Goal: Information Seeking & Learning: Learn about a topic

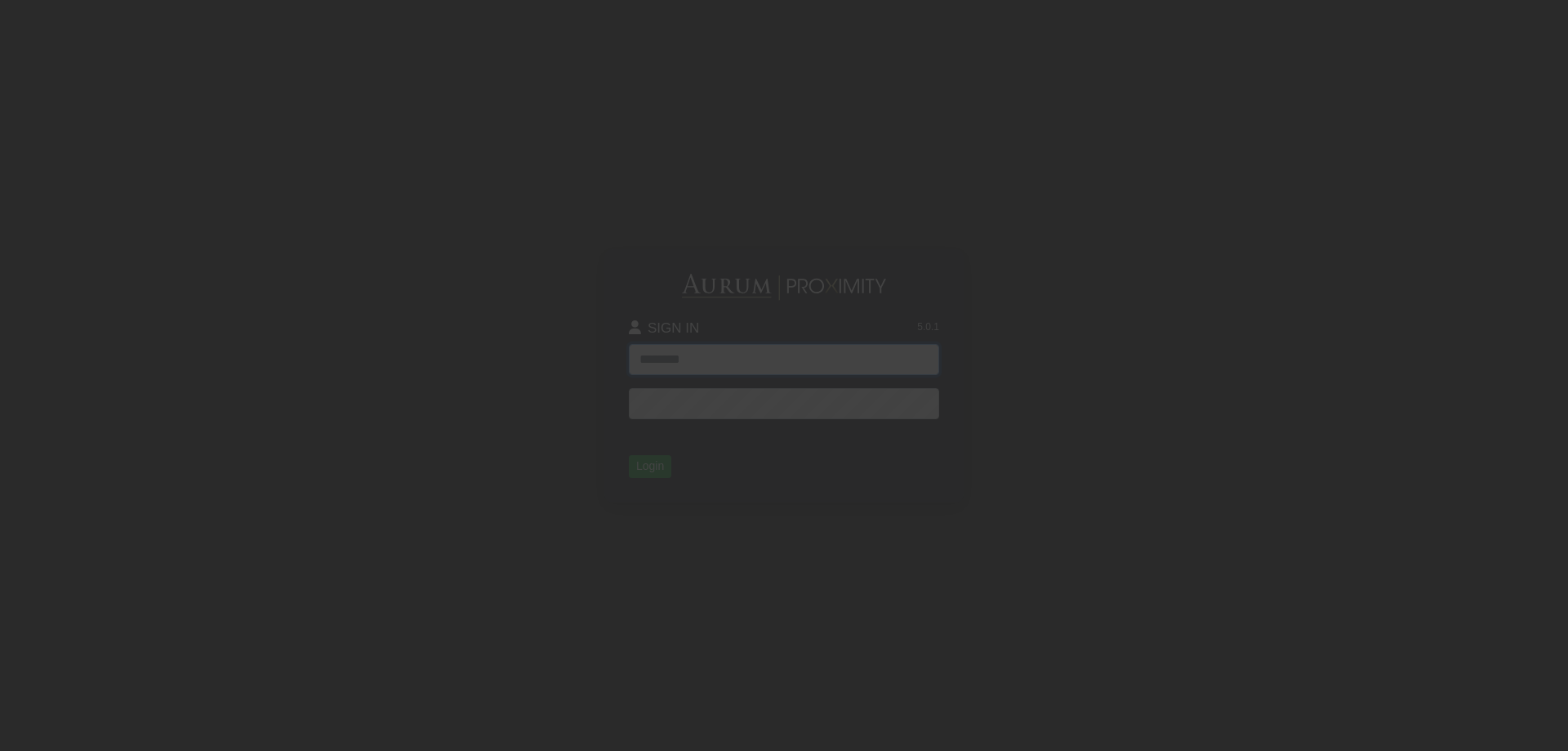
click at [683, 354] on input "text" at bounding box center [784, 359] width 310 height 31
click at [841, 364] on input "text" at bounding box center [784, 359] width 310 height 31
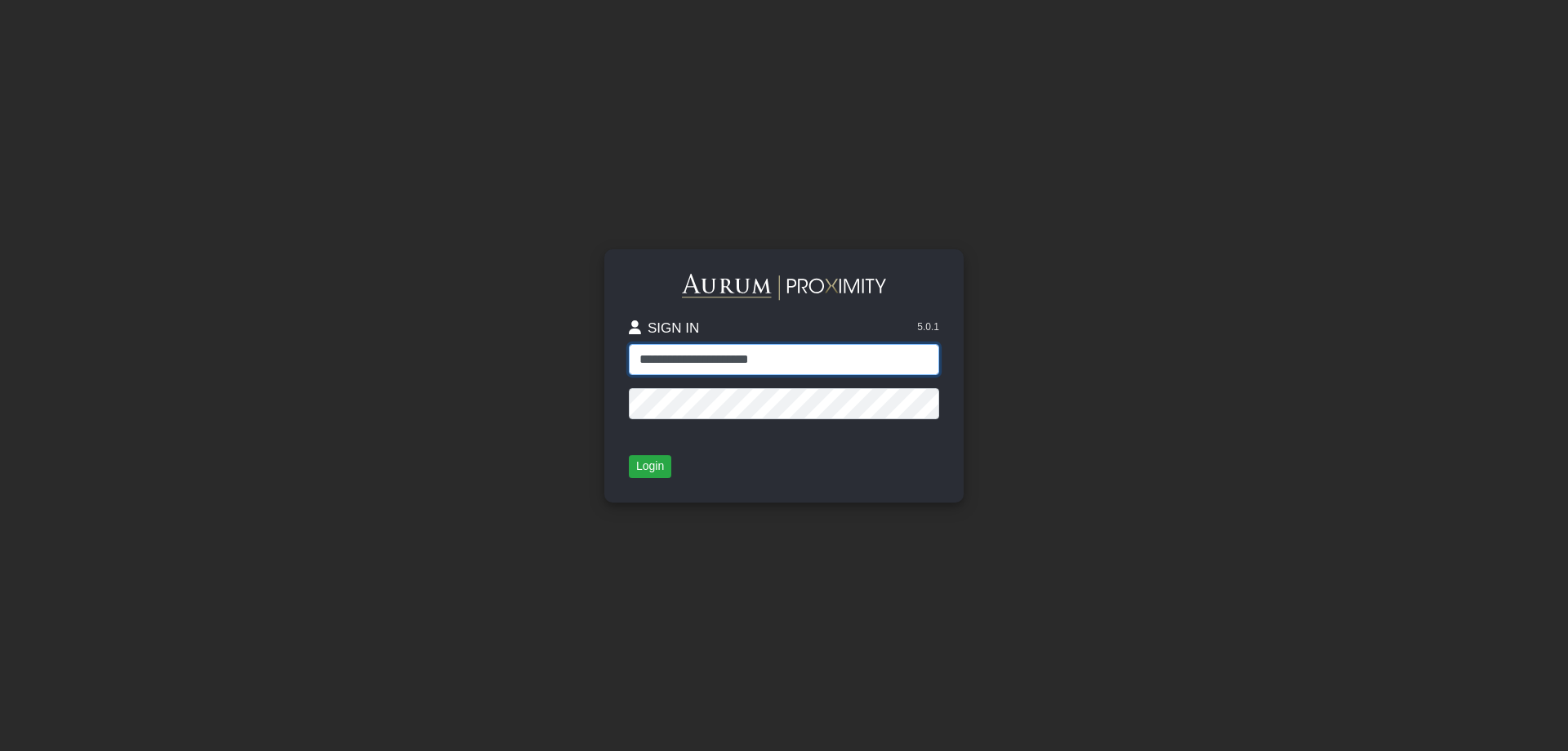
type input "**********"
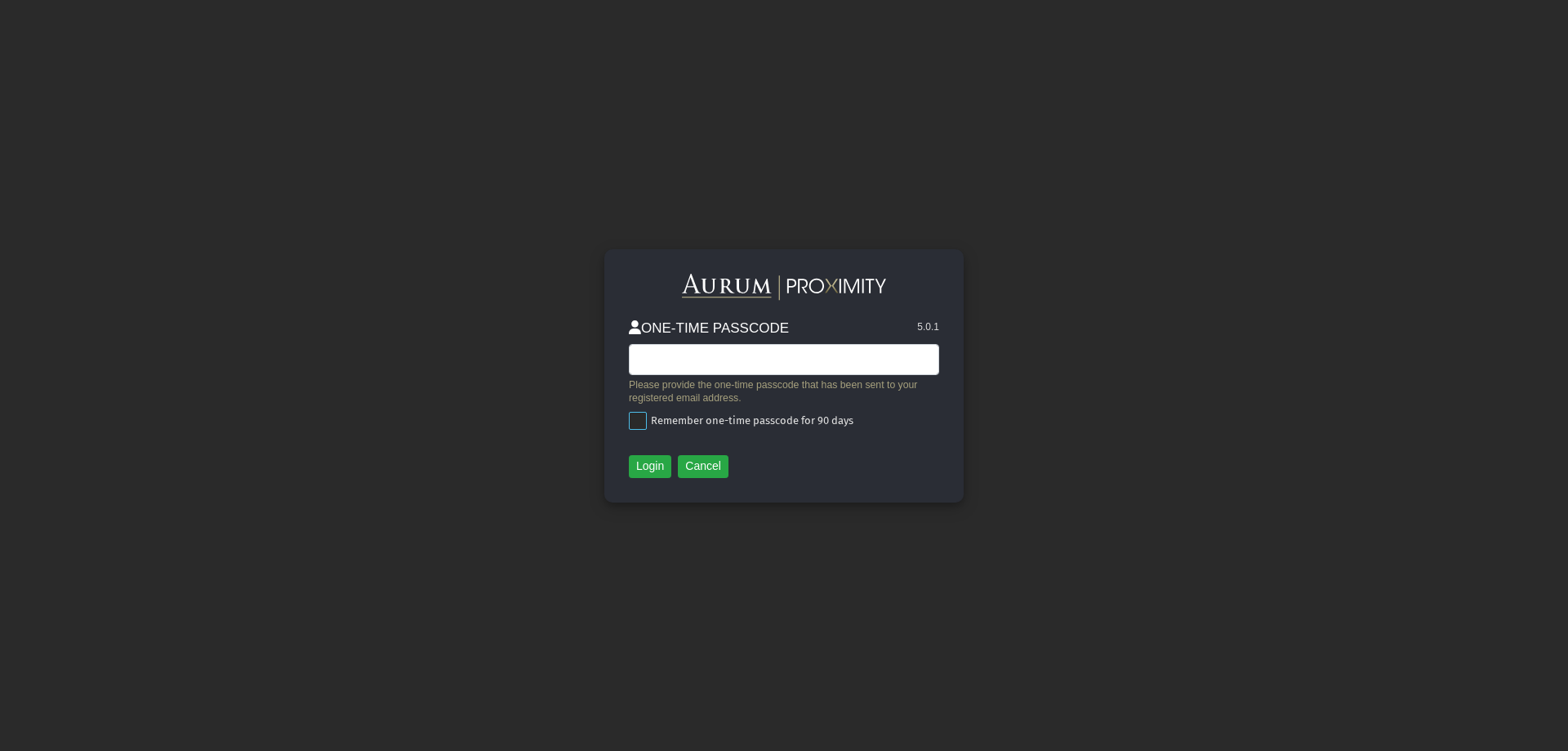
click at [777, 420] on span "Remember one-time passcode for 90 days" at bounding box center [750, 420] width 207 height 13
click at [702, 354] on input "text" at bounding box center [784, 359] width 310 height 31
paste input "******"
type input "******"
click at [646, 474] on button "Login" at bounding box center [650, 466] width 42 height 23
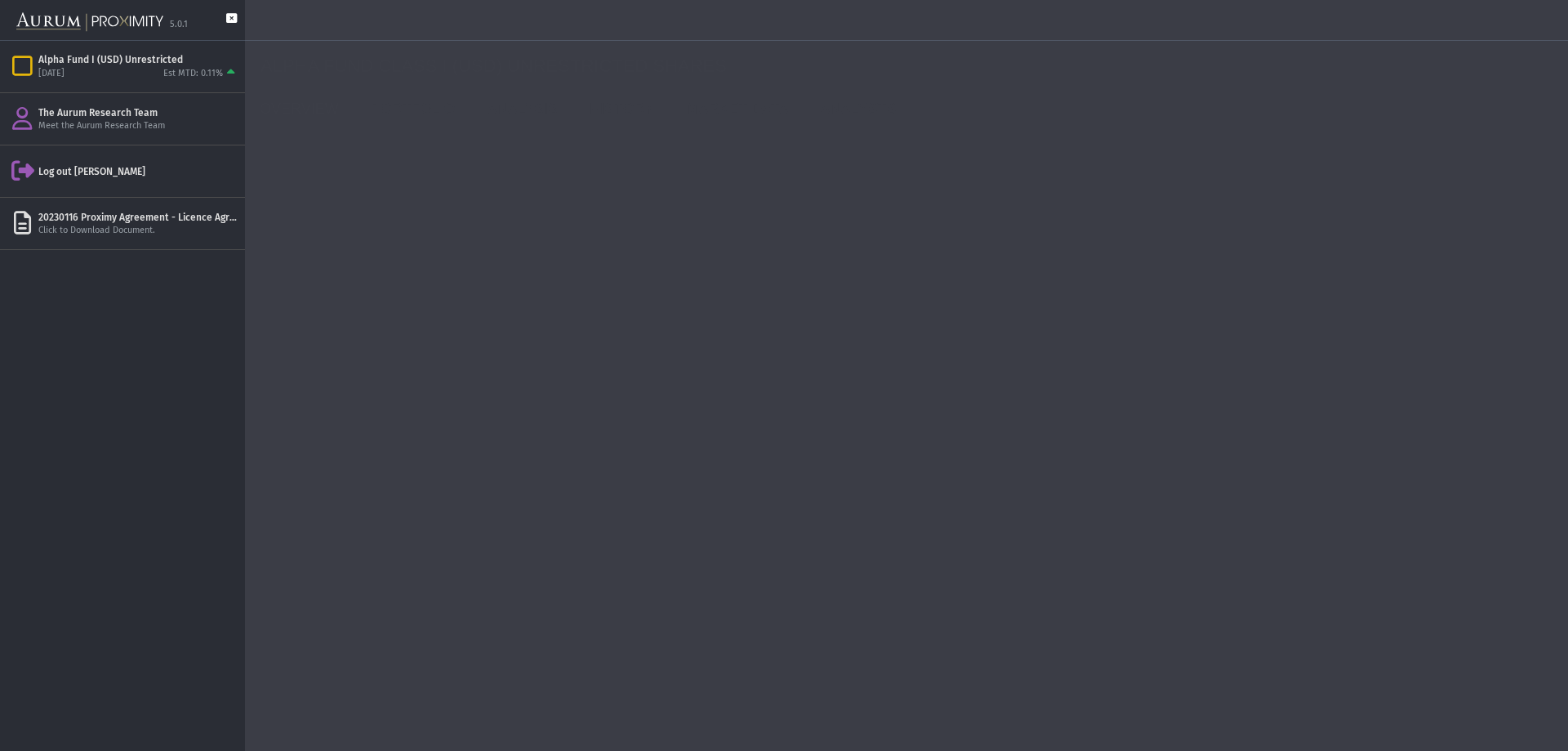
click at [234, 14] on icon at bounding box center [231, 26] width 11 height 27
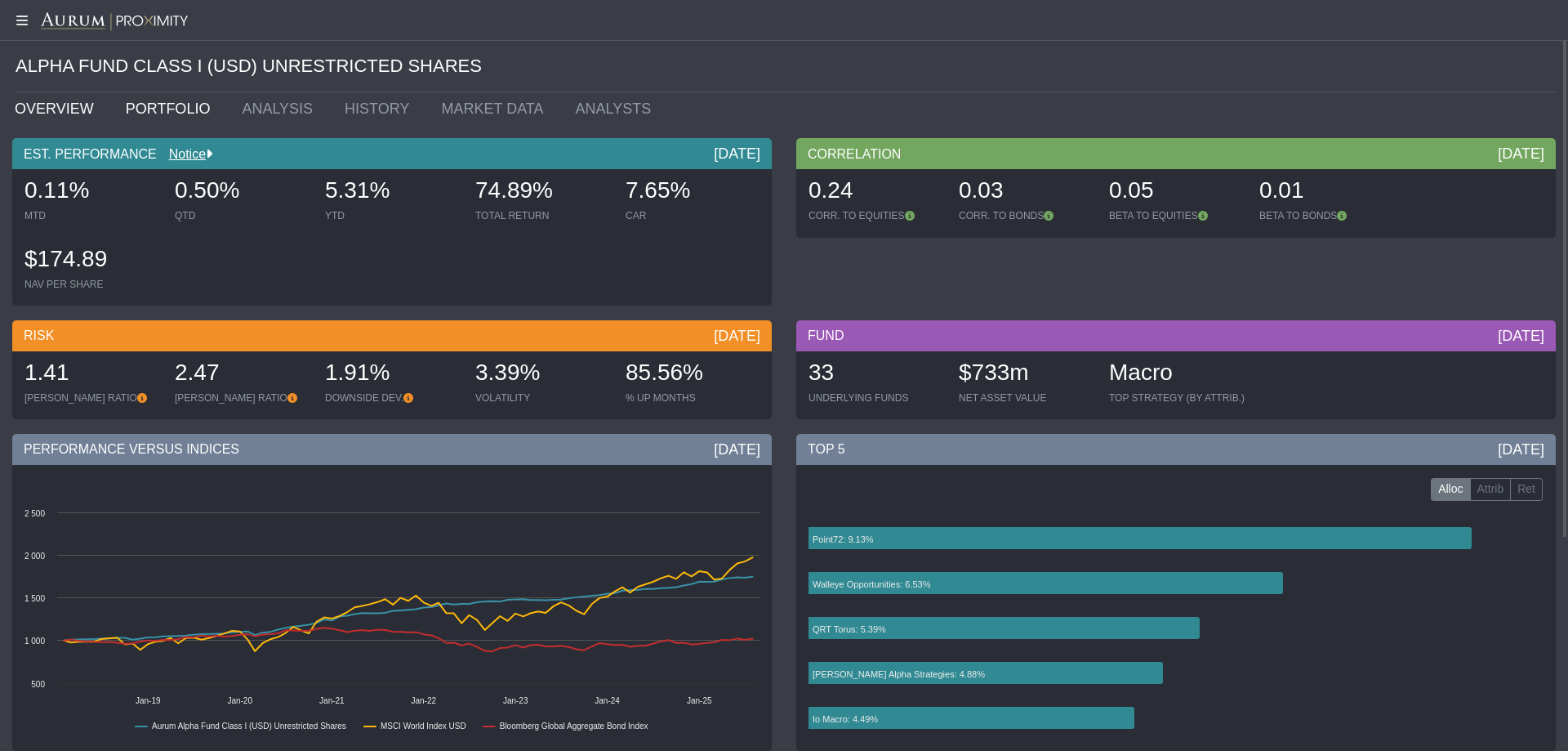
click at [141, 101] on link "PORTFOLIO" at bounding box center [171, 108] width 117 height 33
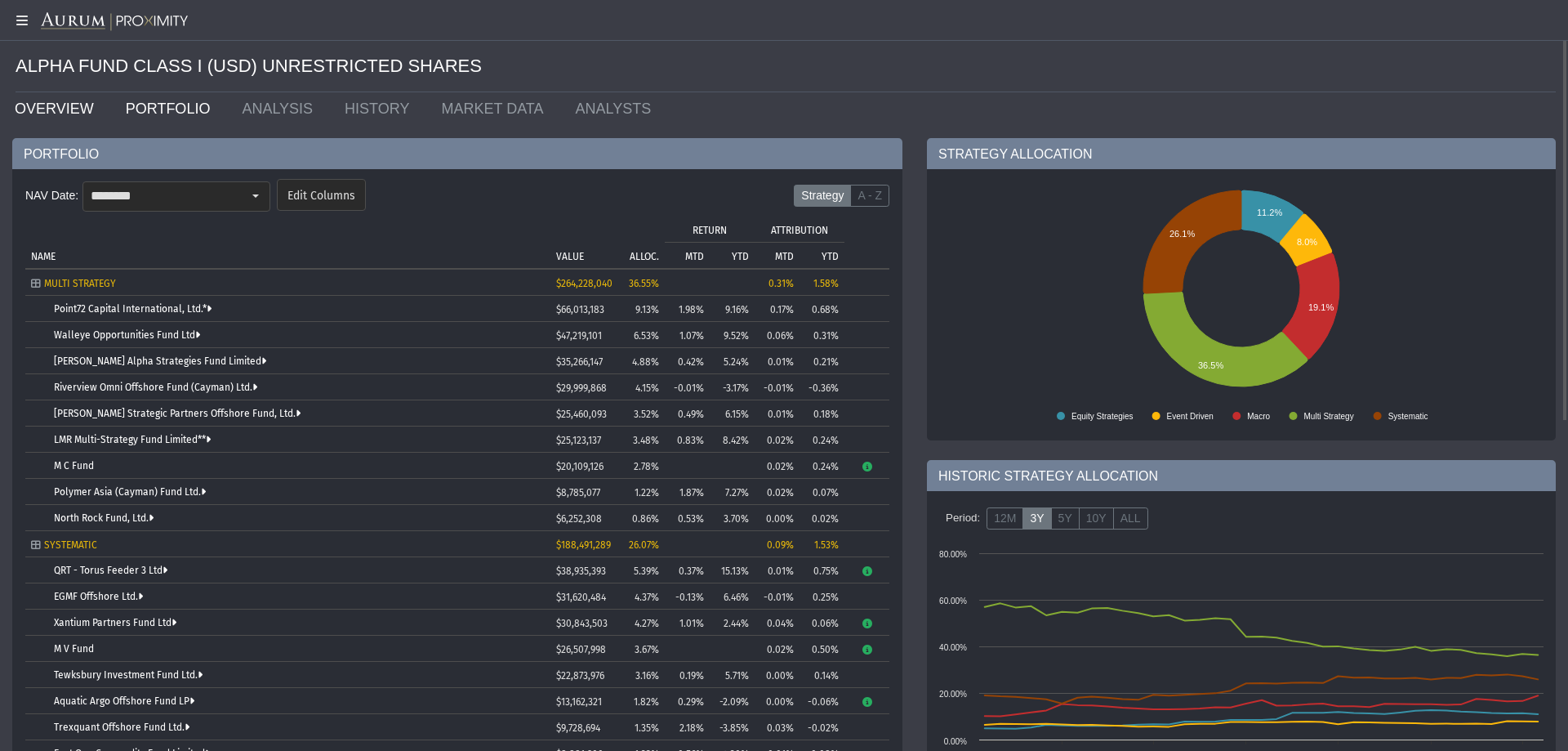
click at [73, 120] on link "OVERVIEW" at bounding box center [58, 108] width 111 height 33
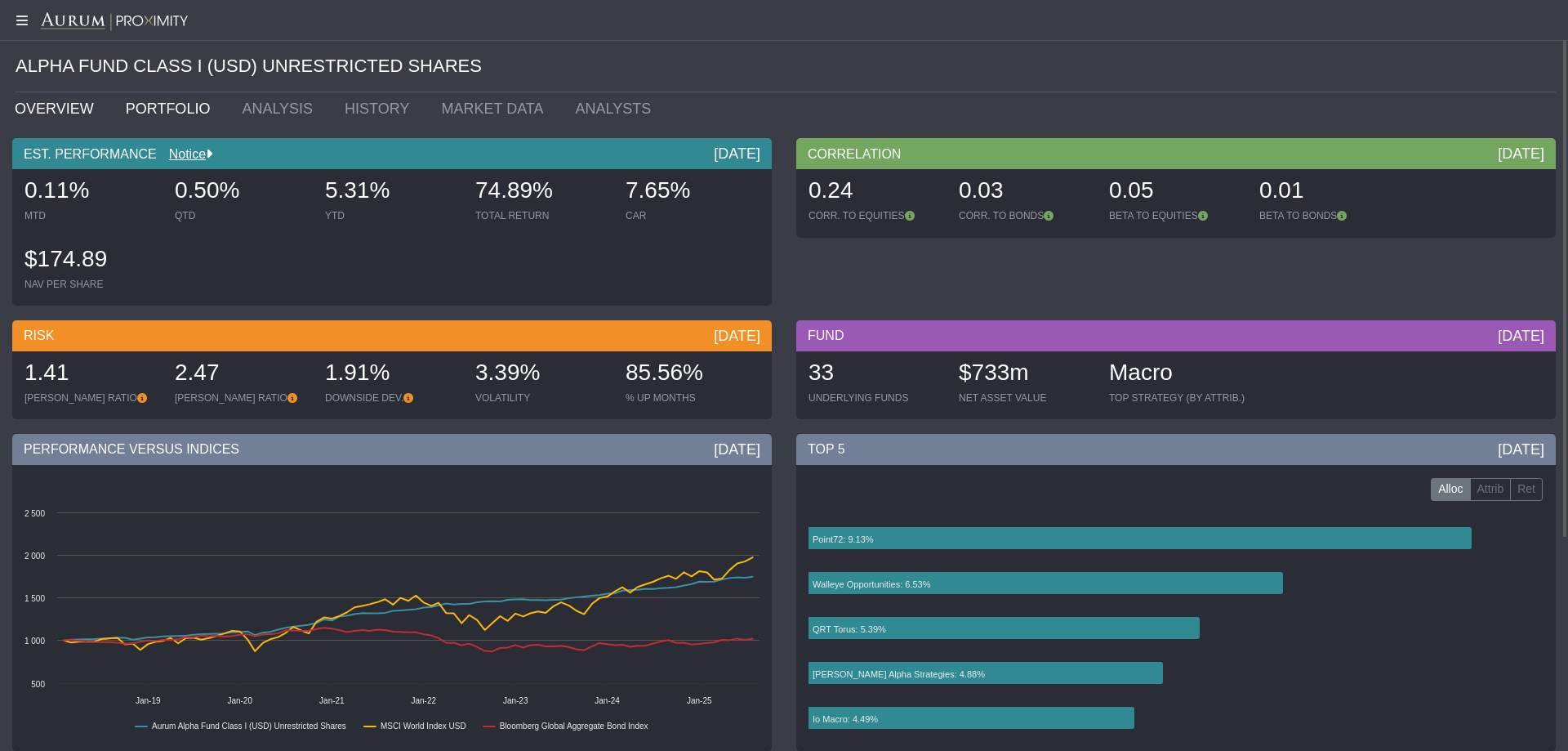
click at [158, 102] on link "PORTFOLIO" at bounding box center [171, 108] width 117 height 33
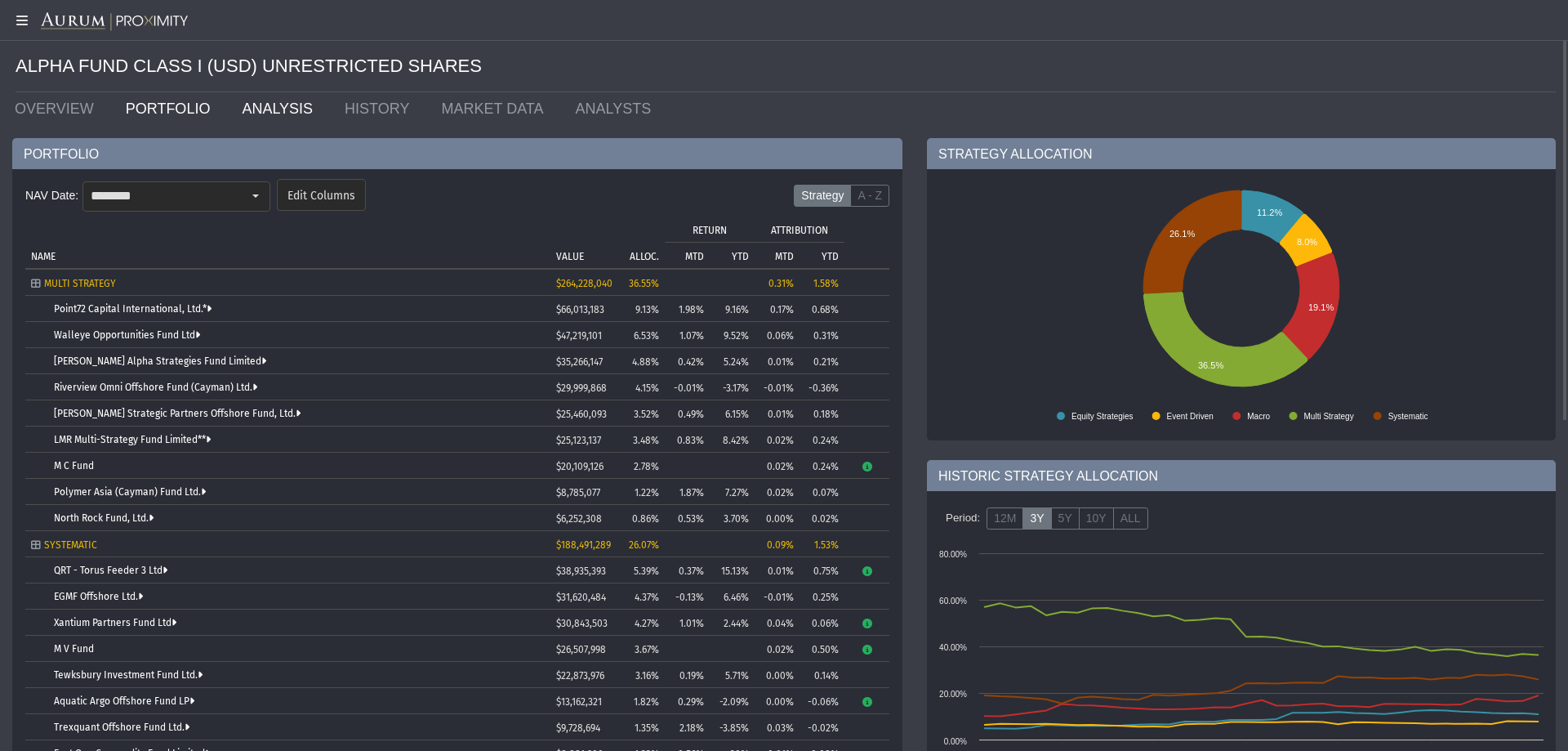
click at [265, 110] on link "ANALYSIS" at bounding box center [281, 108] width 103 height 33
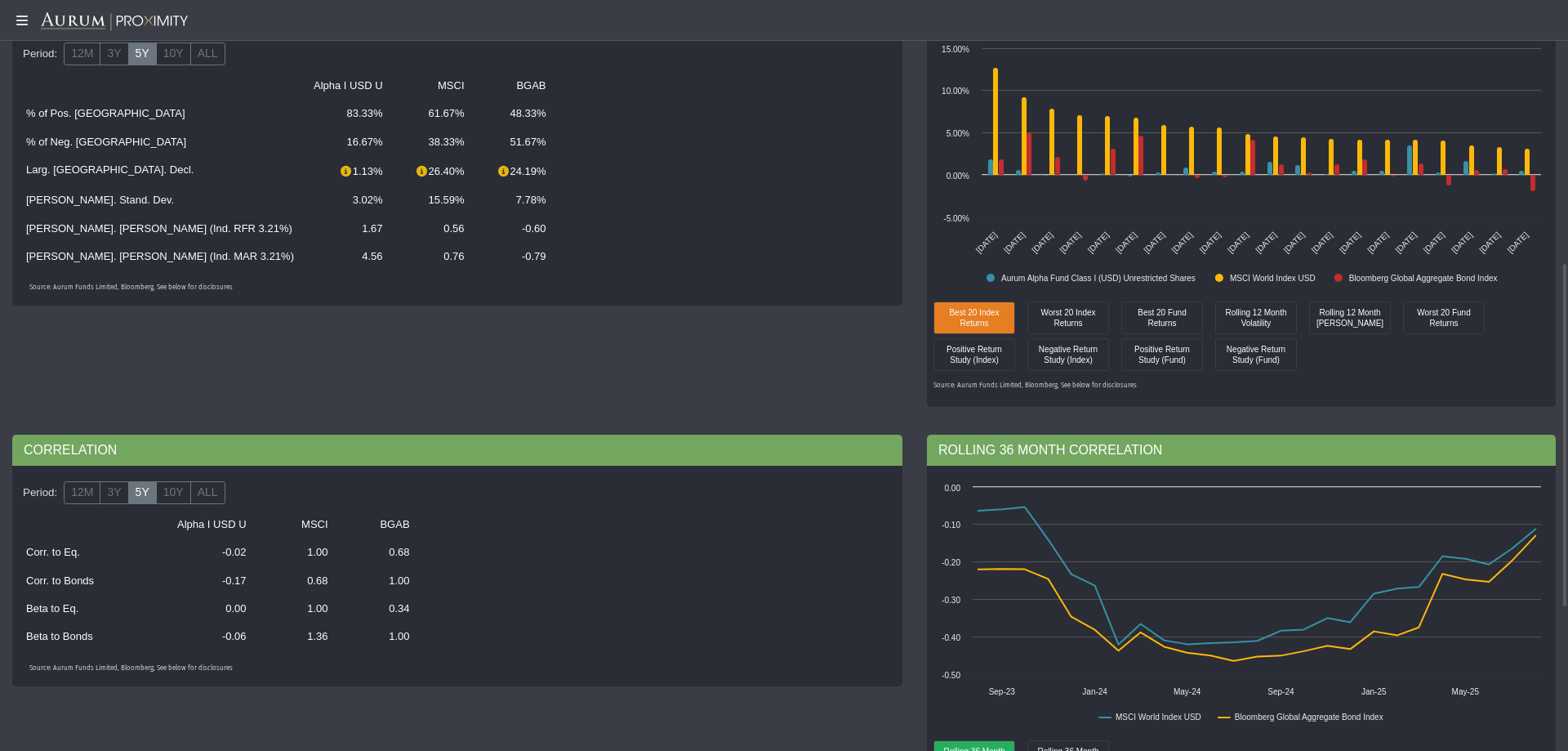
scroll to position [572, 0]
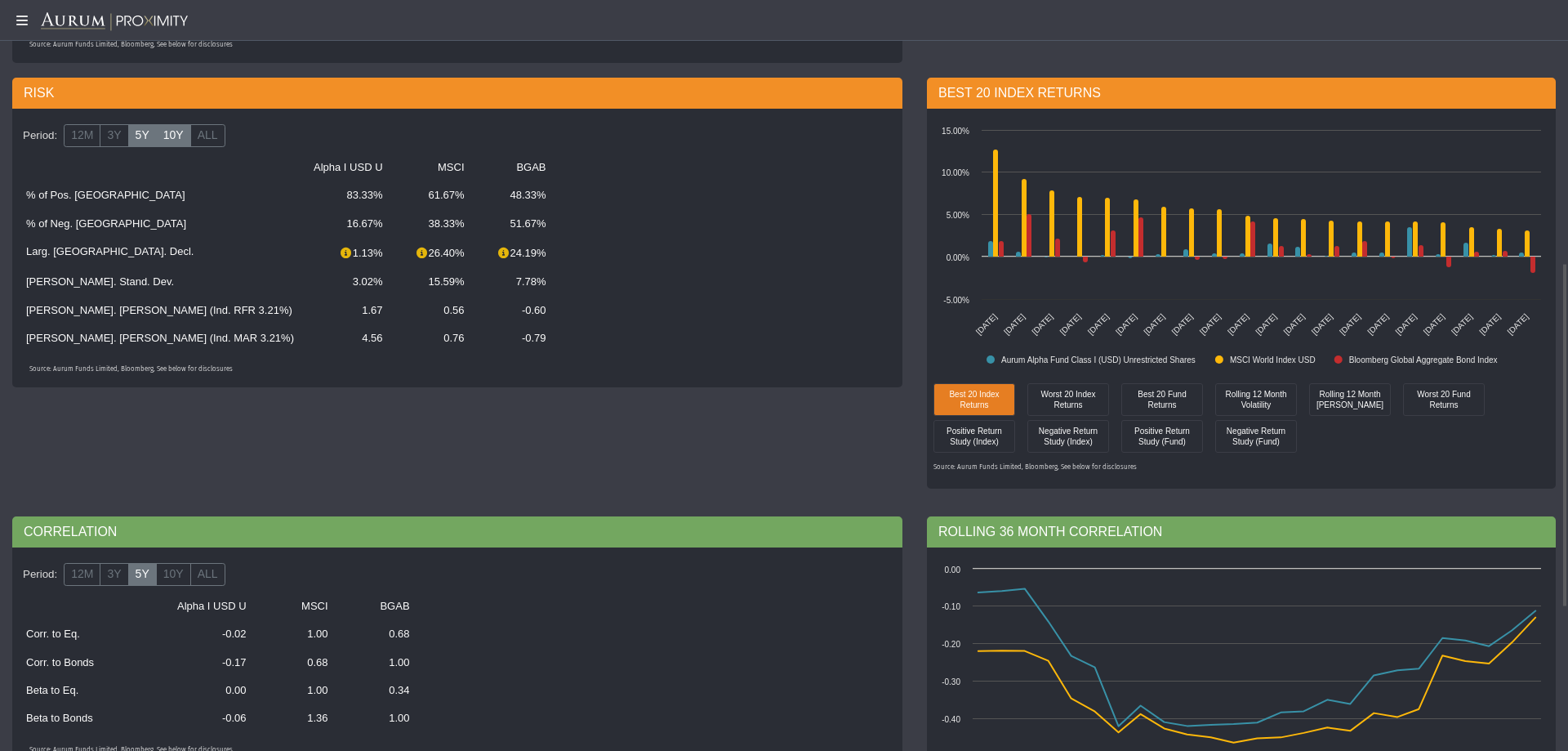
click at [175, 138] on label "10Y" at bounding box center [174, 135] width 35 height 23
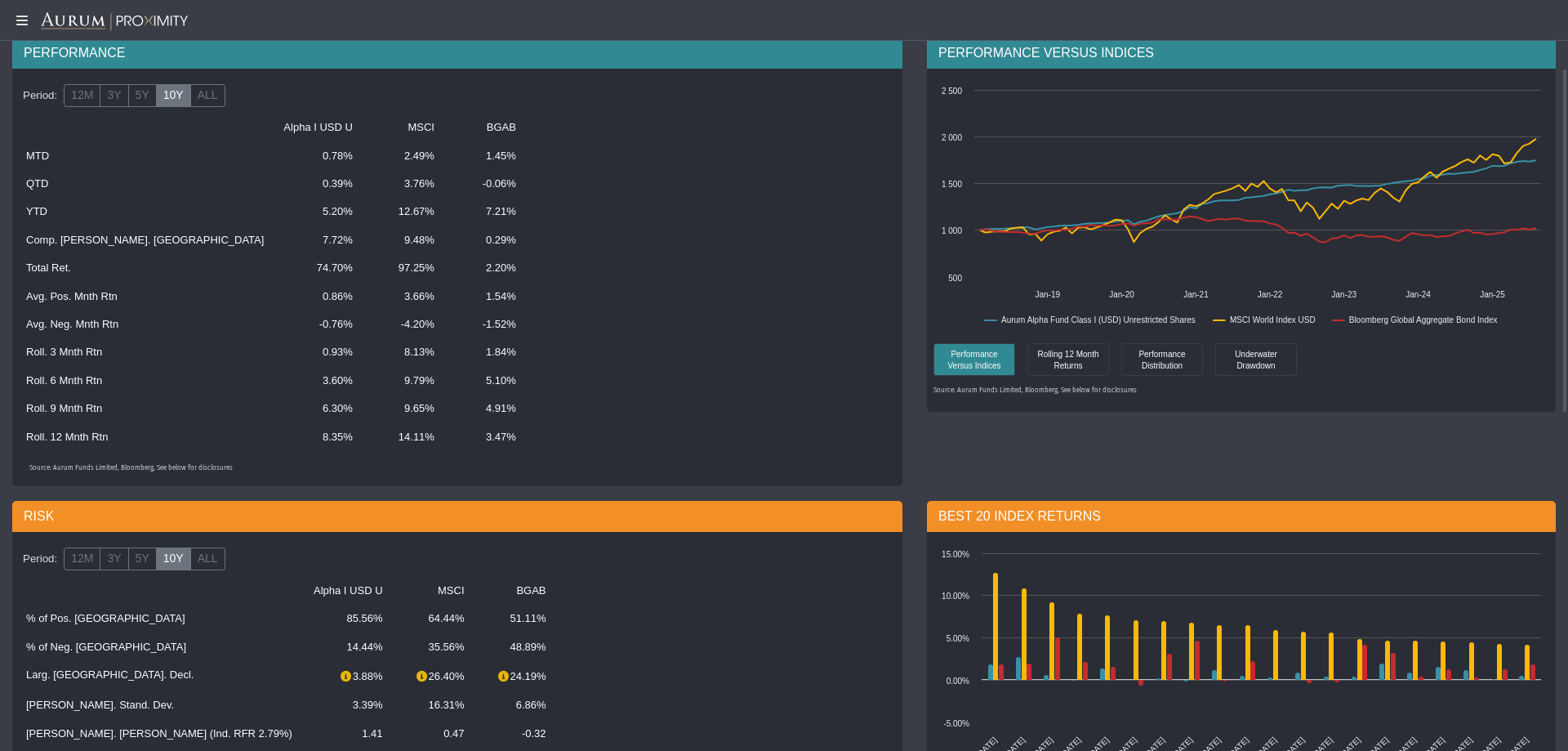
scroll to position [67, 0]
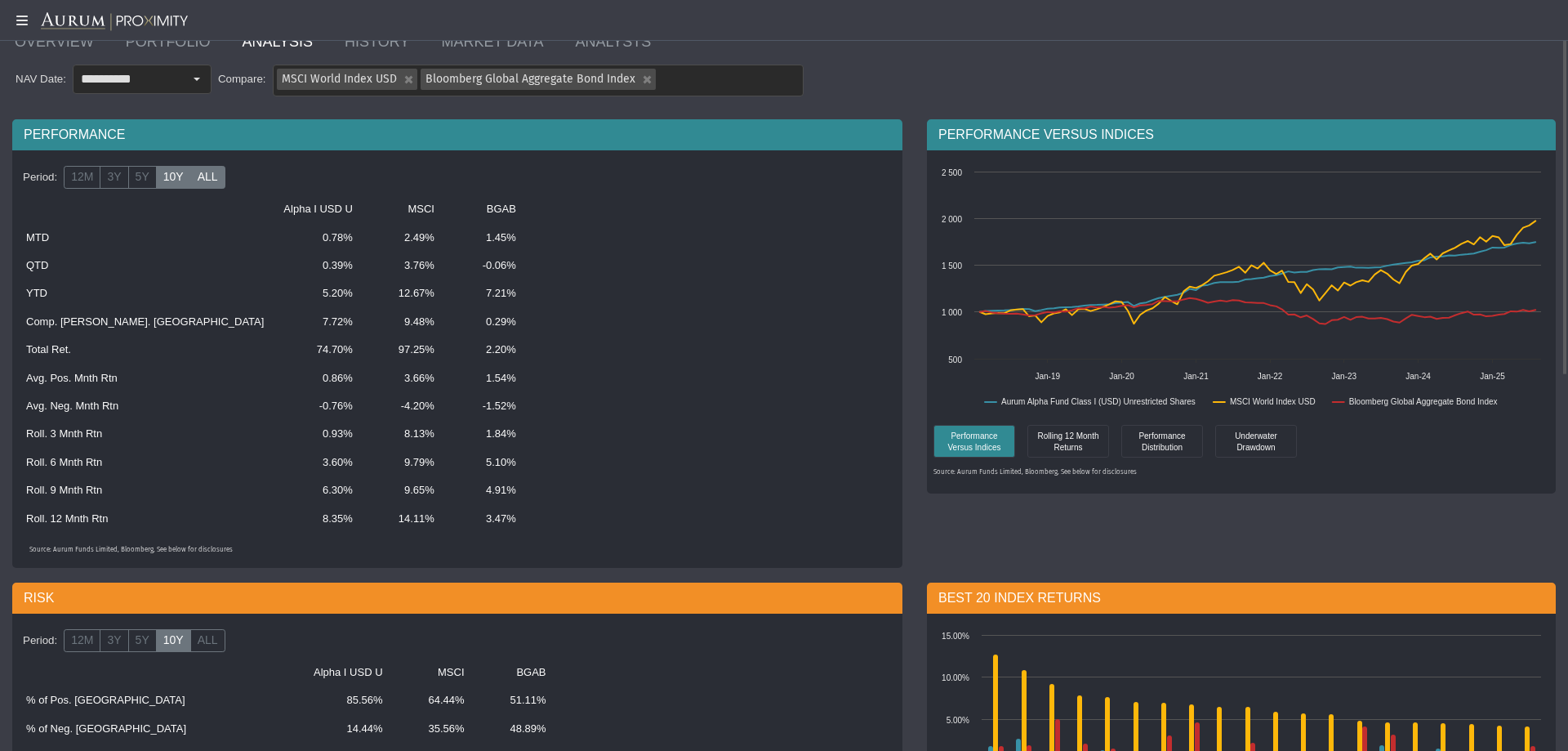
click at [198, 183] on label "ALL" at bounding box center [208, 177] width 35 height 23
click at [156, 183] on label "10Y" at bounding box center [174, 177] width 35 height 23
click at [128, 182] on label "5Y" at bounding box center [143, 177] width 29 height 23
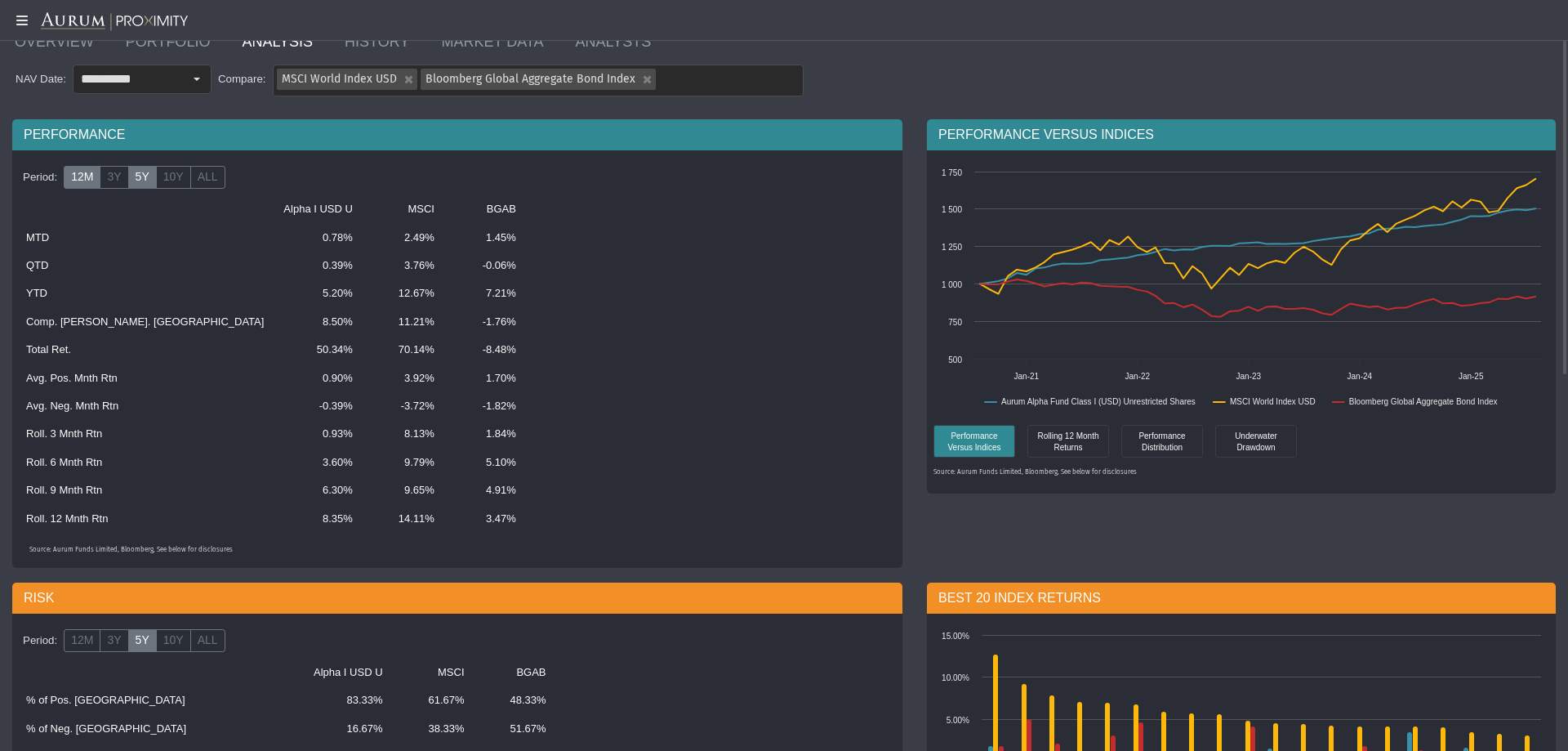
click at [99, 180] on label "12M" at bounding box center [82, 177] width 37 height 23
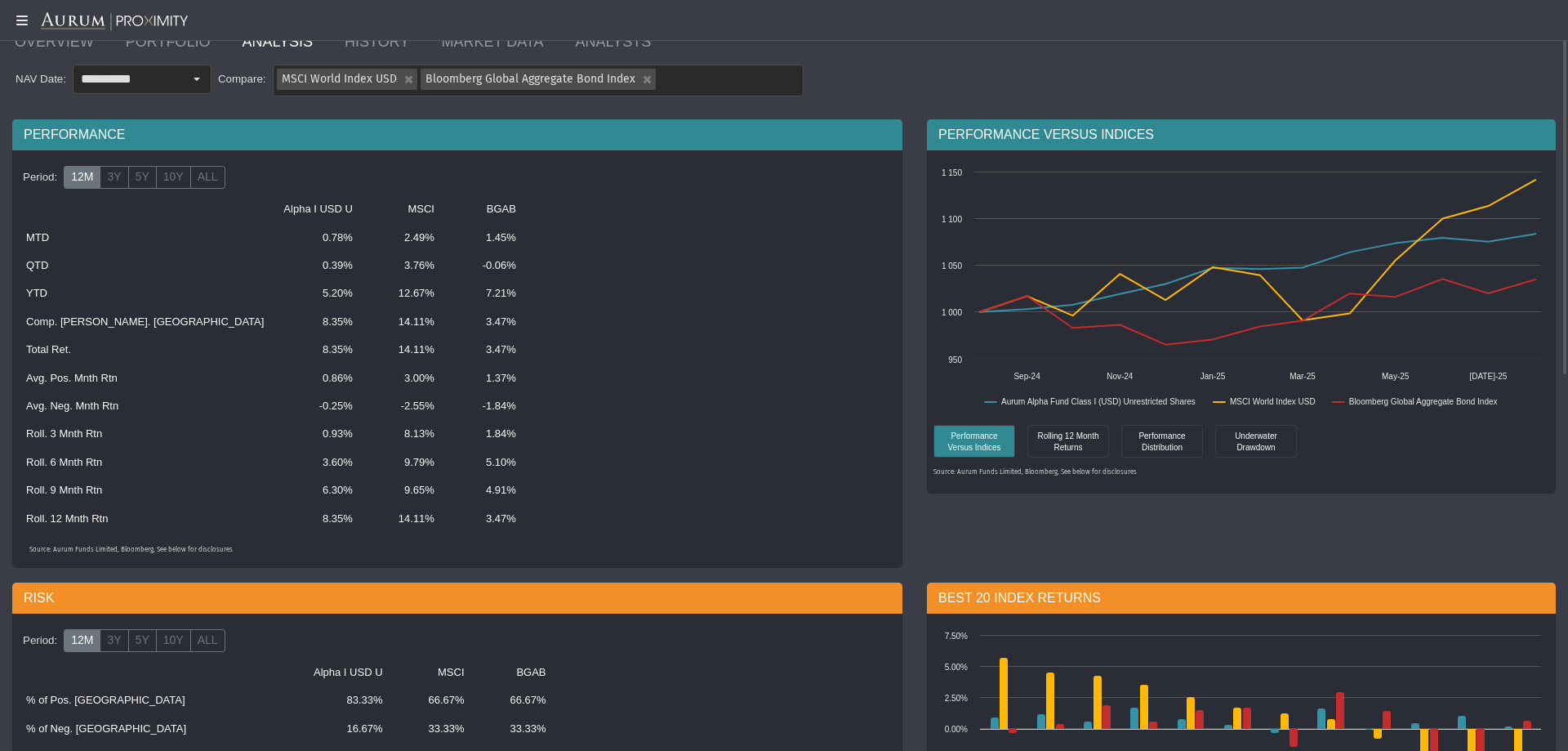
click at [89, 180] on label "12M" at bounding box center [82, 177] width 37 height 23
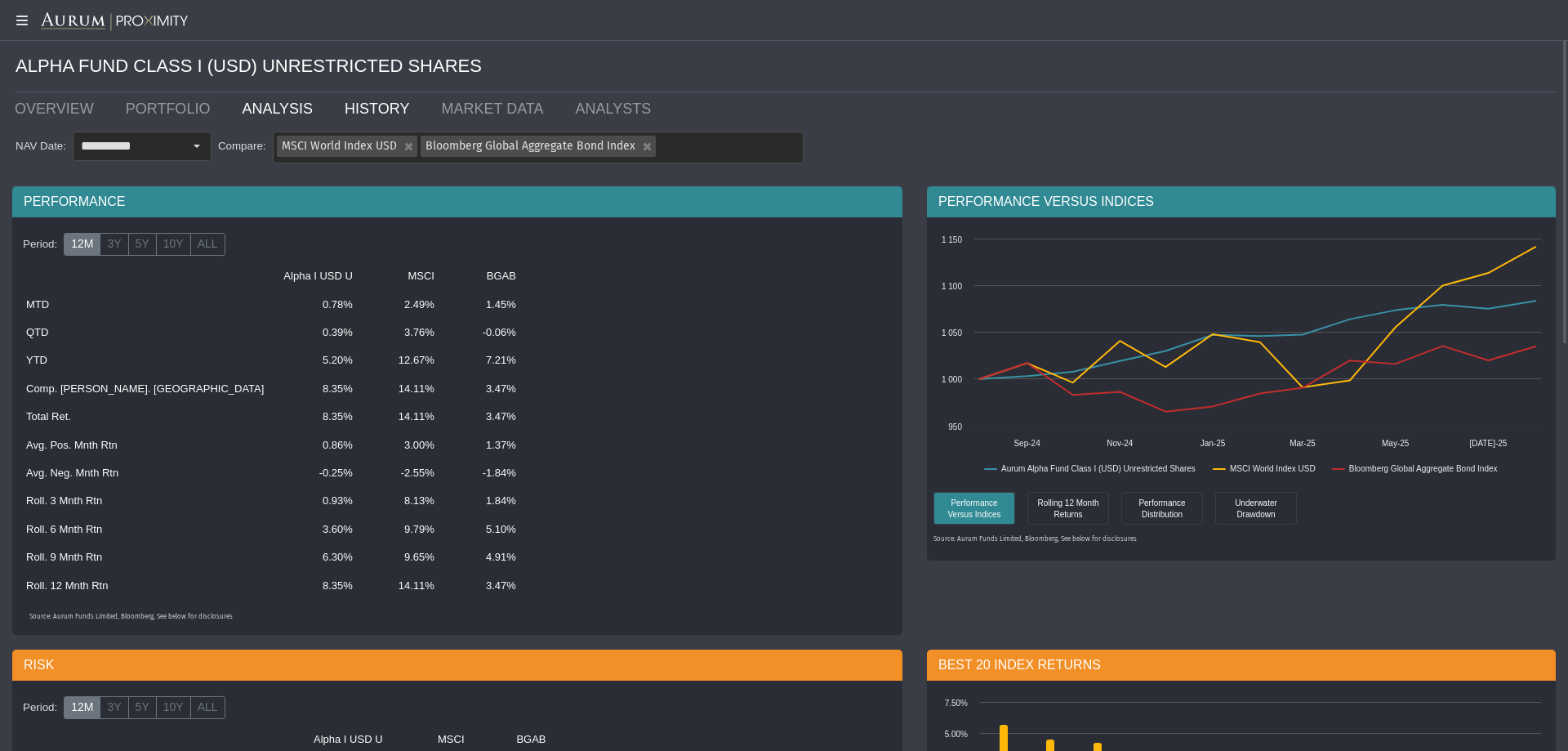
click at [352, 111] on link "HISTORY" at bounding box center [381, 108] width 96 height 33
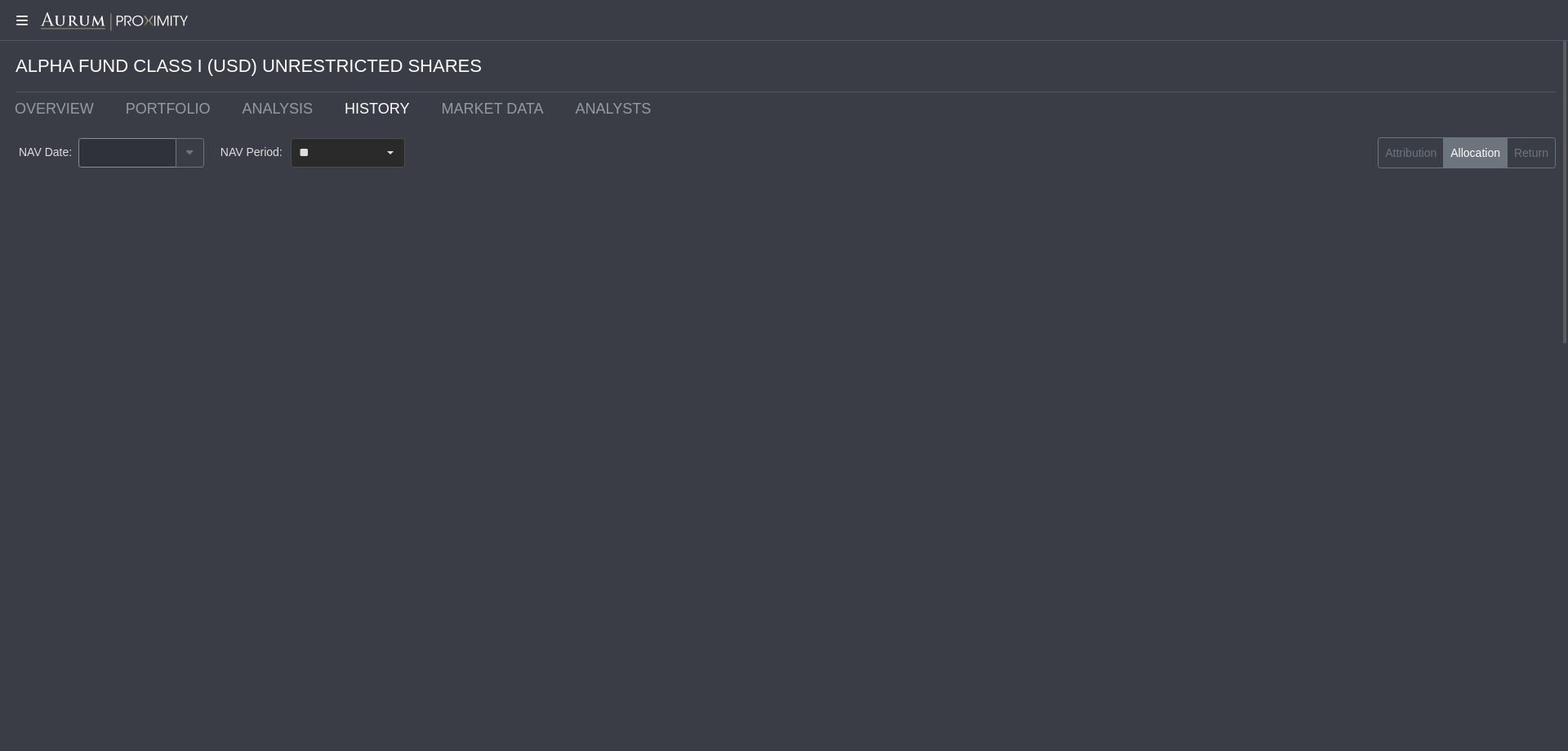
type input "********"
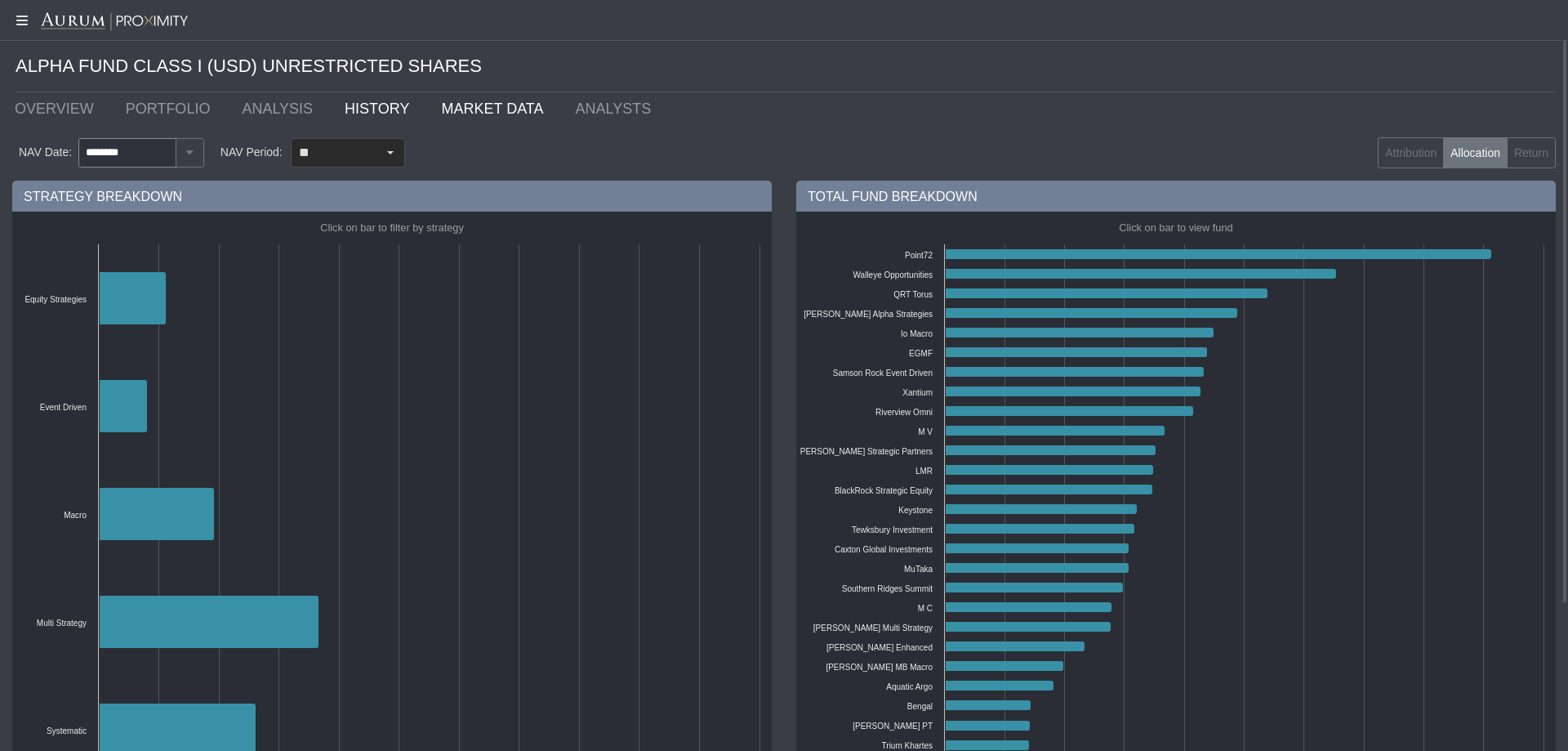
click at [429, 106] on link "MARKET DATA" at bounding box center [496, 108] width 134 height 33
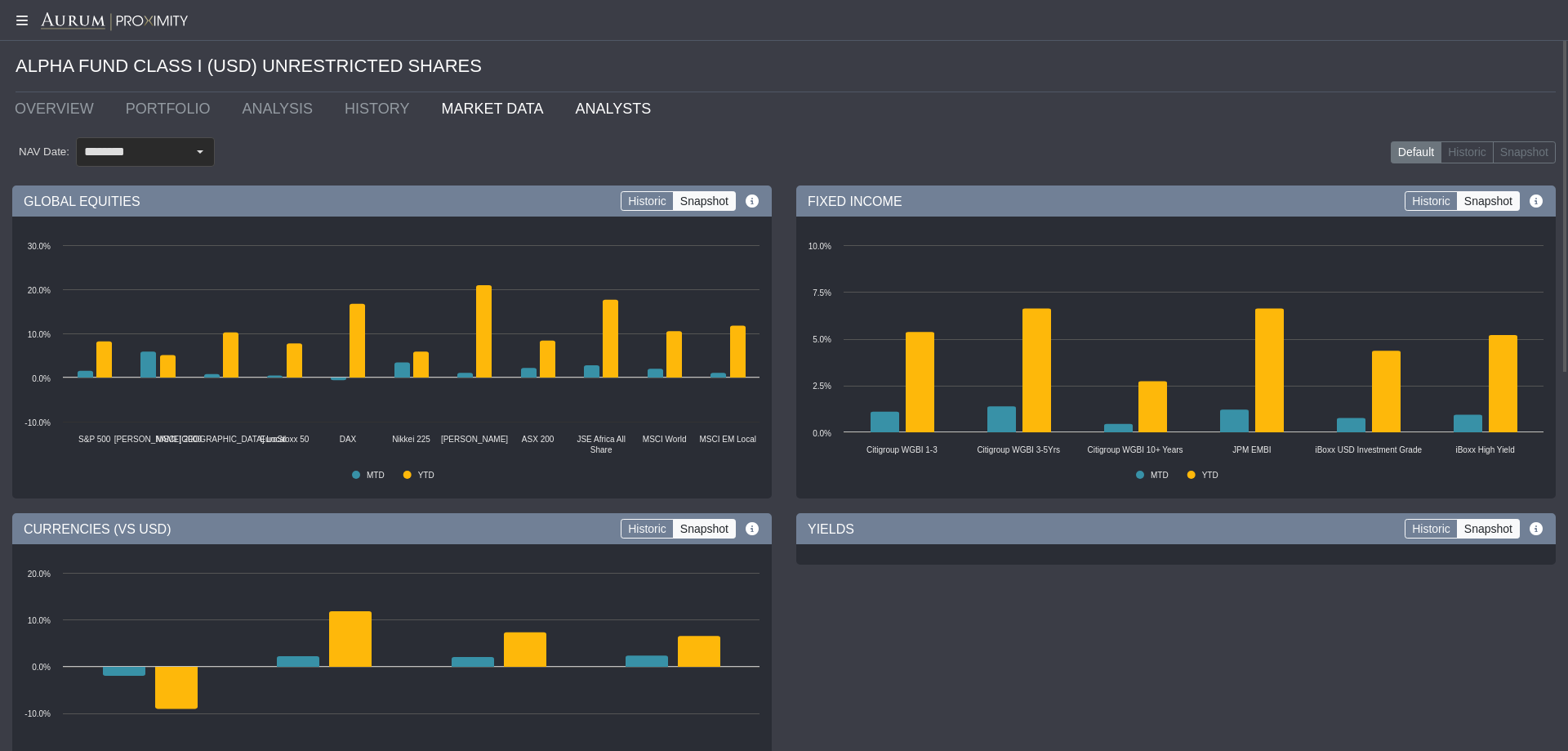
click at [573, 112] on link "ANALYSTS" at bounding box center [616, 108] width 108 height 33
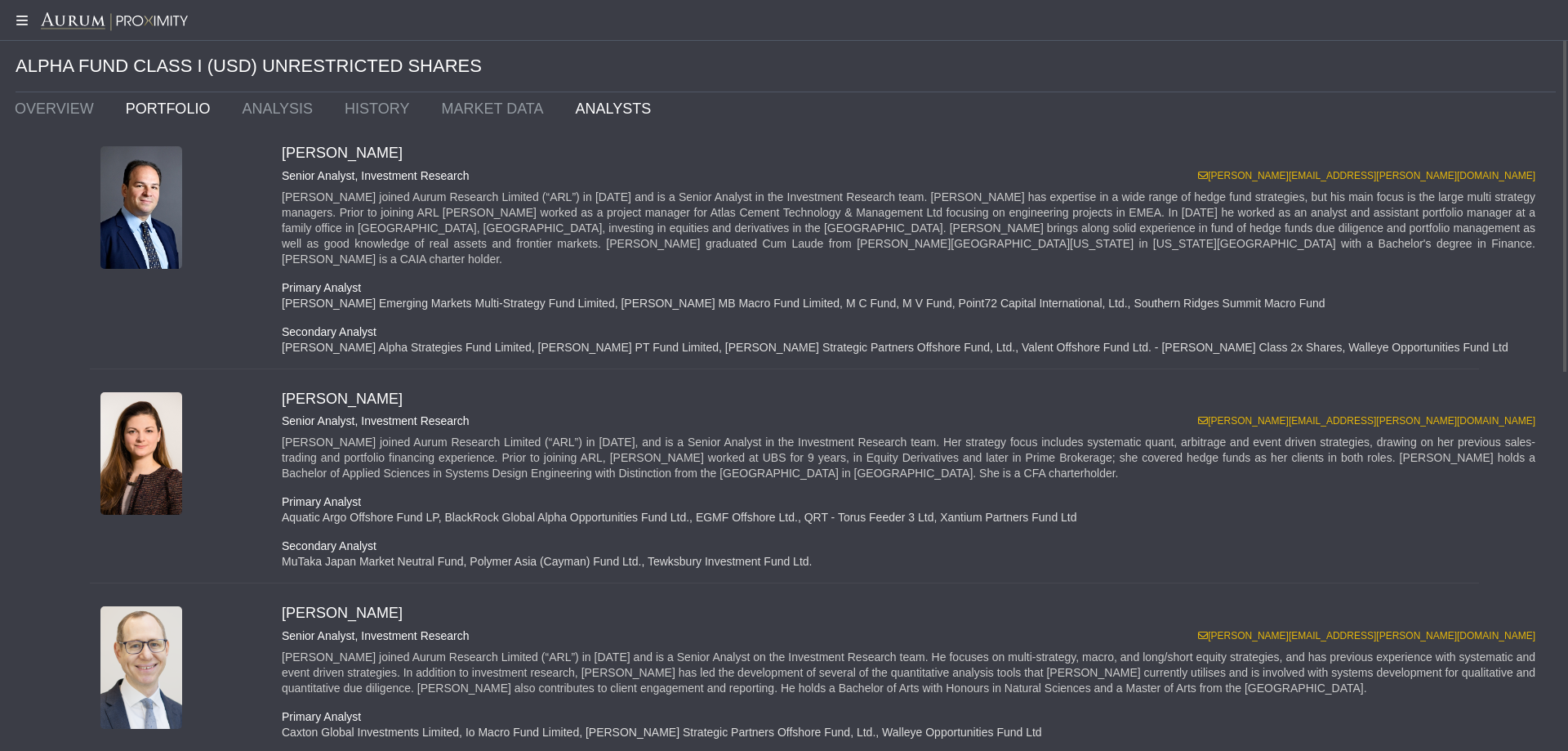
click at [166, 112] on link "PORTFOLIO" at bounding box center [171, 108] width 117 height 33
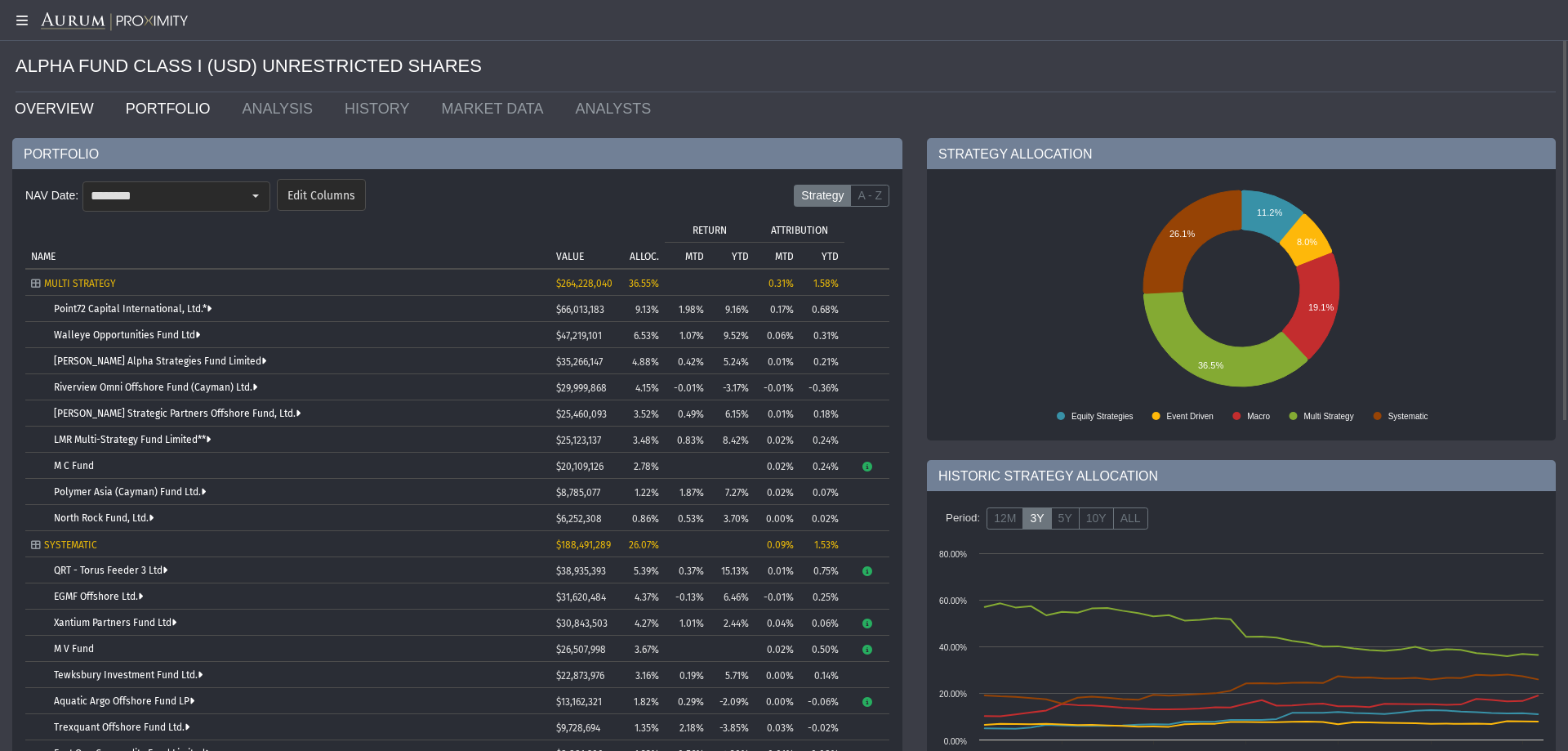
click at [58, 113] on link "OVERVIEW" at bounding box center [58, 108] width 111 height 33
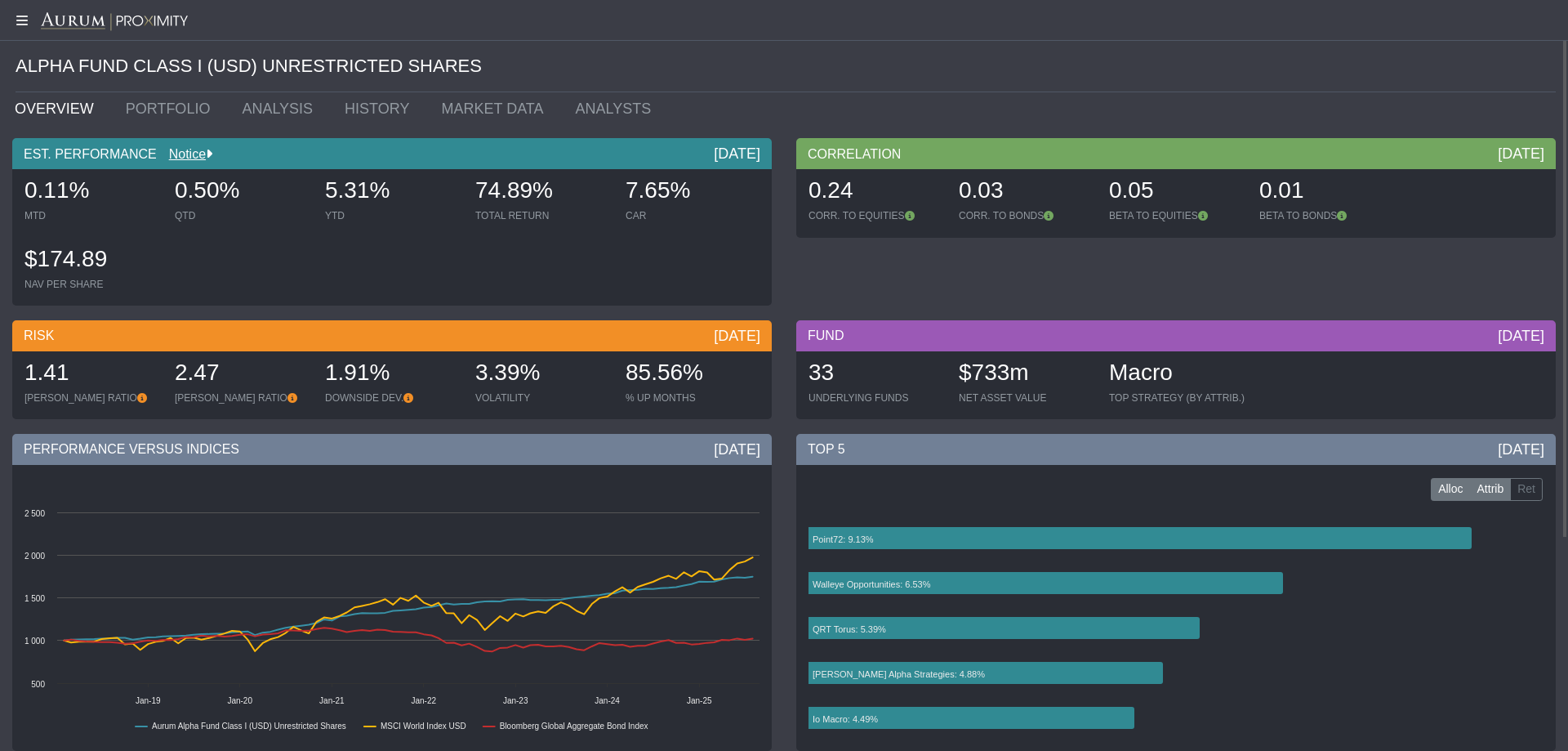
click at [1486, 489] on label "Attrib" at bounding box center [1490, 489] width 41 height 23
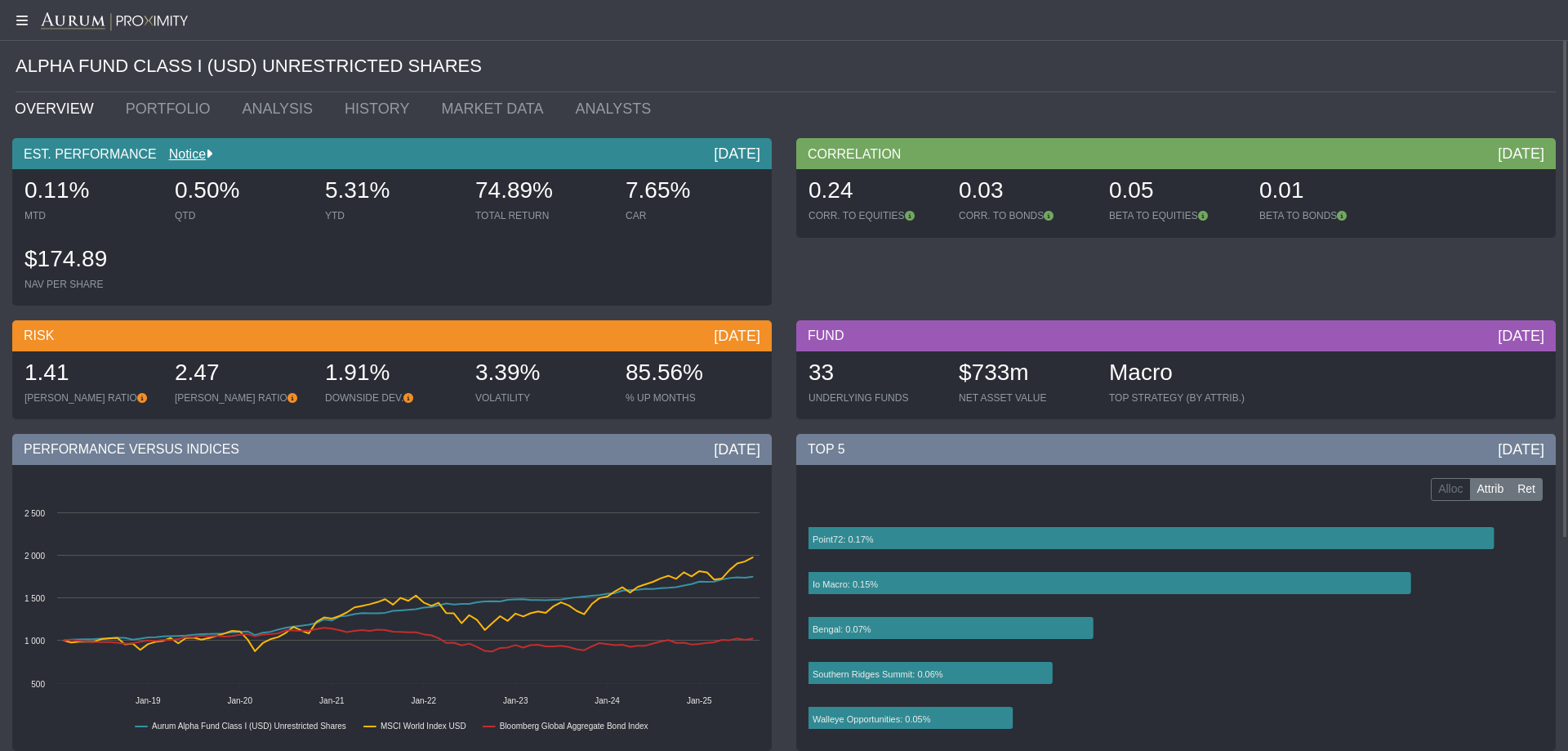
click at [1529, 487] on label "Ret" at bounding box center [1526, 489] width 33 height 23
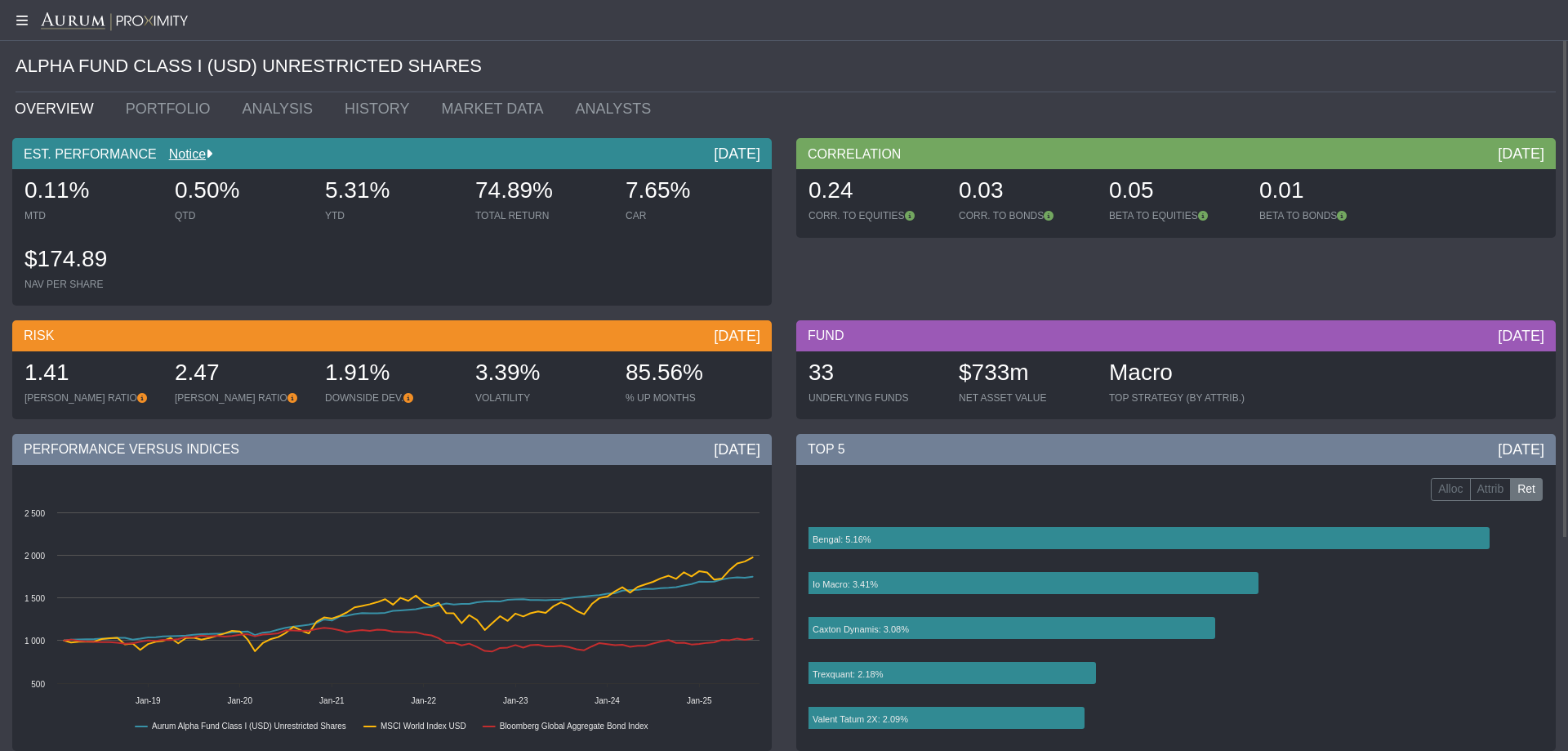
click at [978, 98] on ul "OVERVIEW PORTFOLIO ANALYSIS HISTORY MARKET DATA ANALYSTS" at bounding box center [785, 108] width 1565 height 33
